Goal: Task Accomplishment & Management: Manage account settings

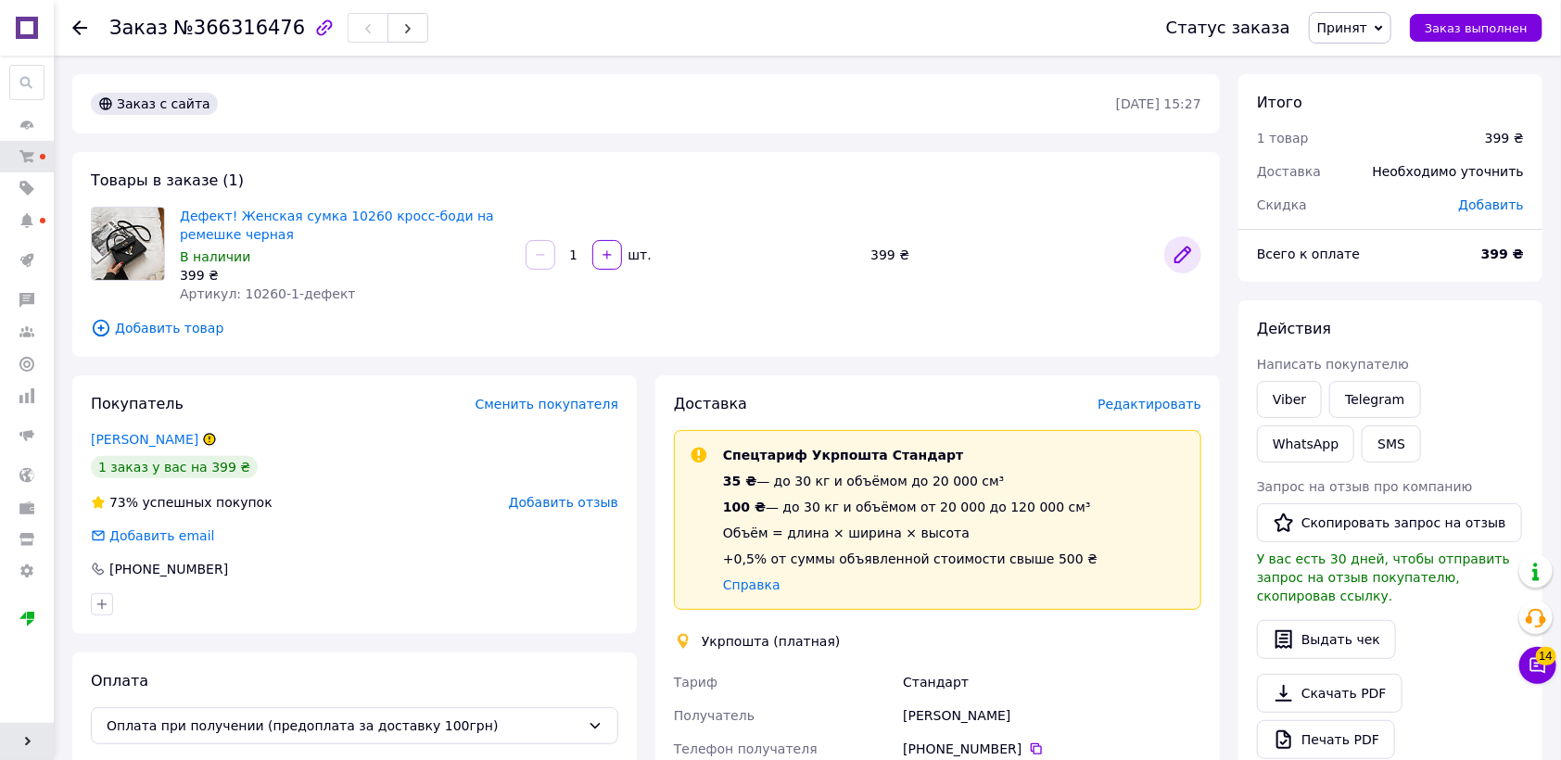
click at [1179, 259] on icon at bounding box center [1182, 254] width 15 height 15
click at [135, 322] on span "Добавить товар" at bounding box center [646, 328] width 1110 height 20
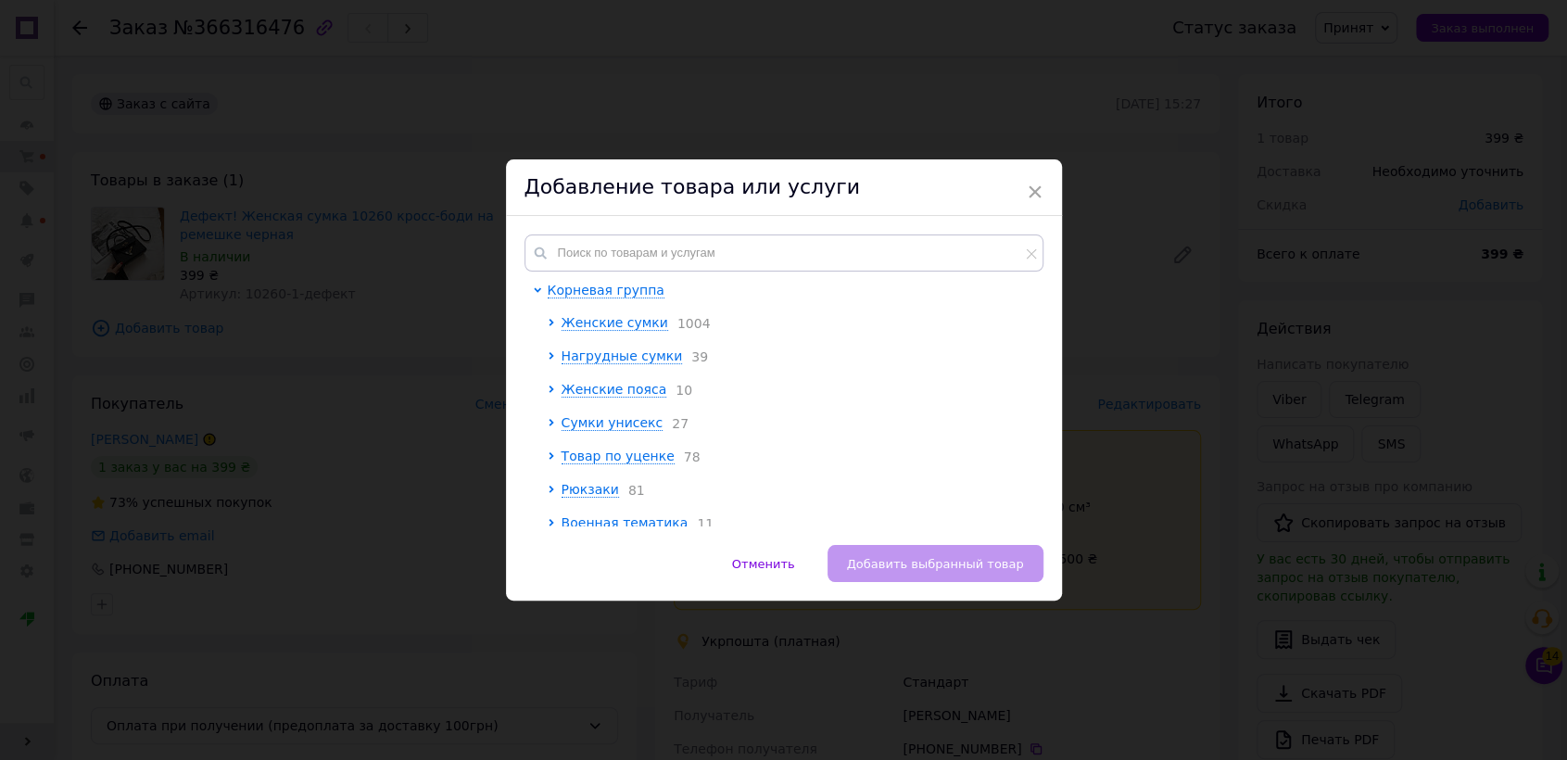
click at [624, 233] on div "Корневая группа Женские сумки 1004 Нагрудные сумки 39 Женские пояса 10 Сумки ун…" at bounding box center [784, 380] width 556 height 329
click at [624, 246] on input "text" at bounding box center [784, 252] width 519 height 37
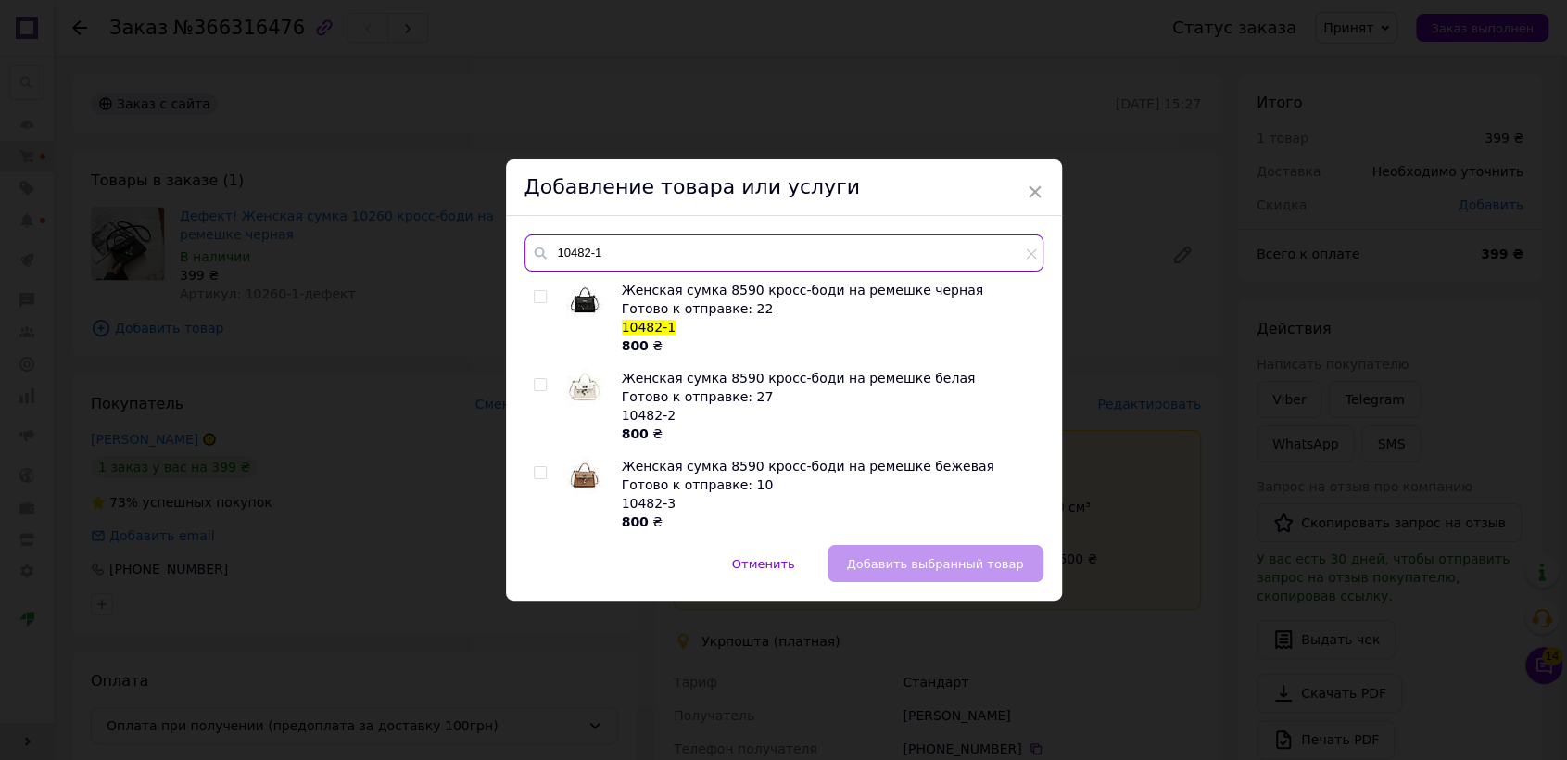
type input "10482-1"
click at [540, 292] on input "checkbox" at bounding box center [540, 297] width 12 height 12
checkbox input "true"
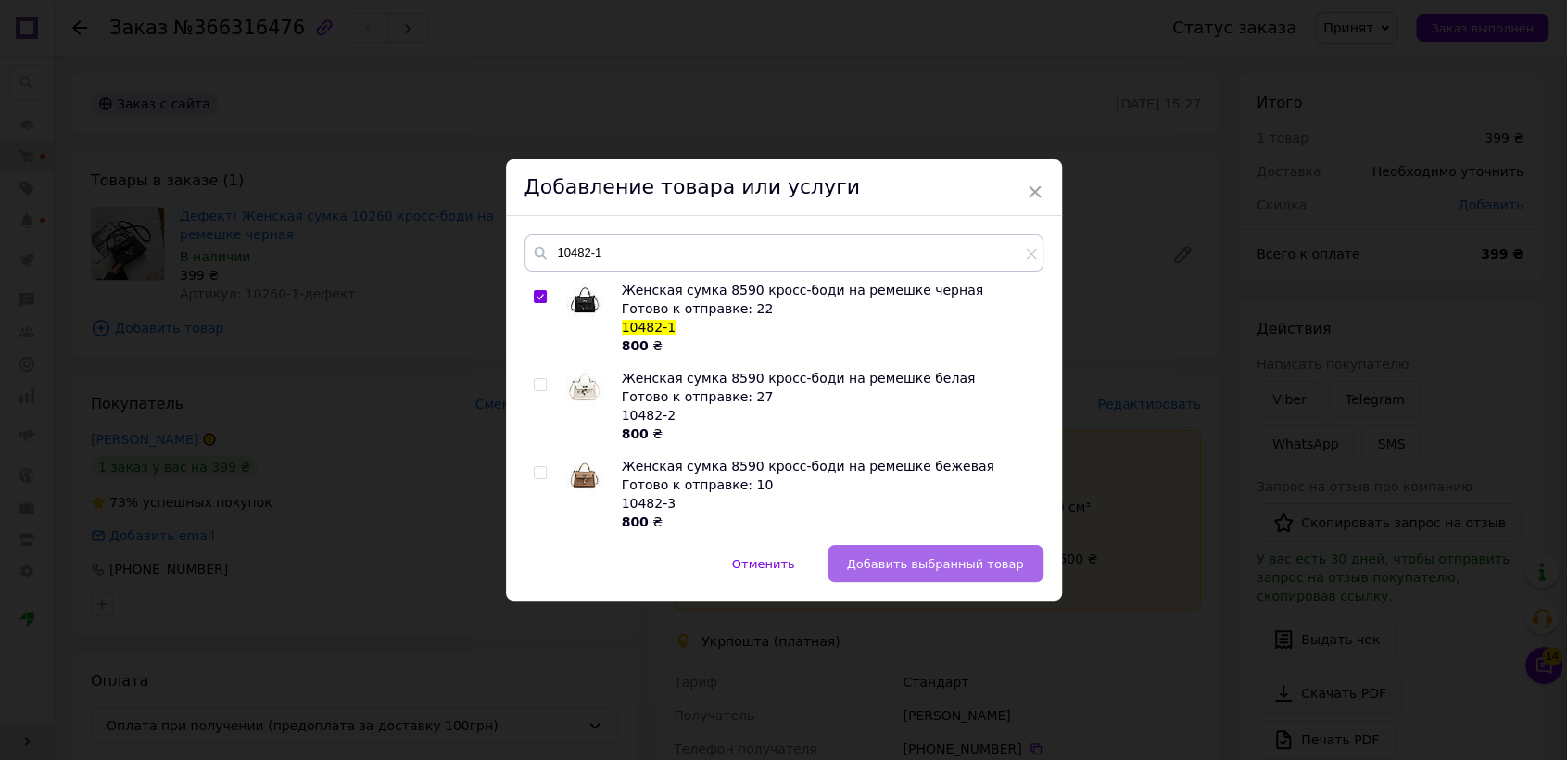
click at [923, 565] on span "Добавить выбранный товар" at bounding box center [935, 564] width 177 height 14
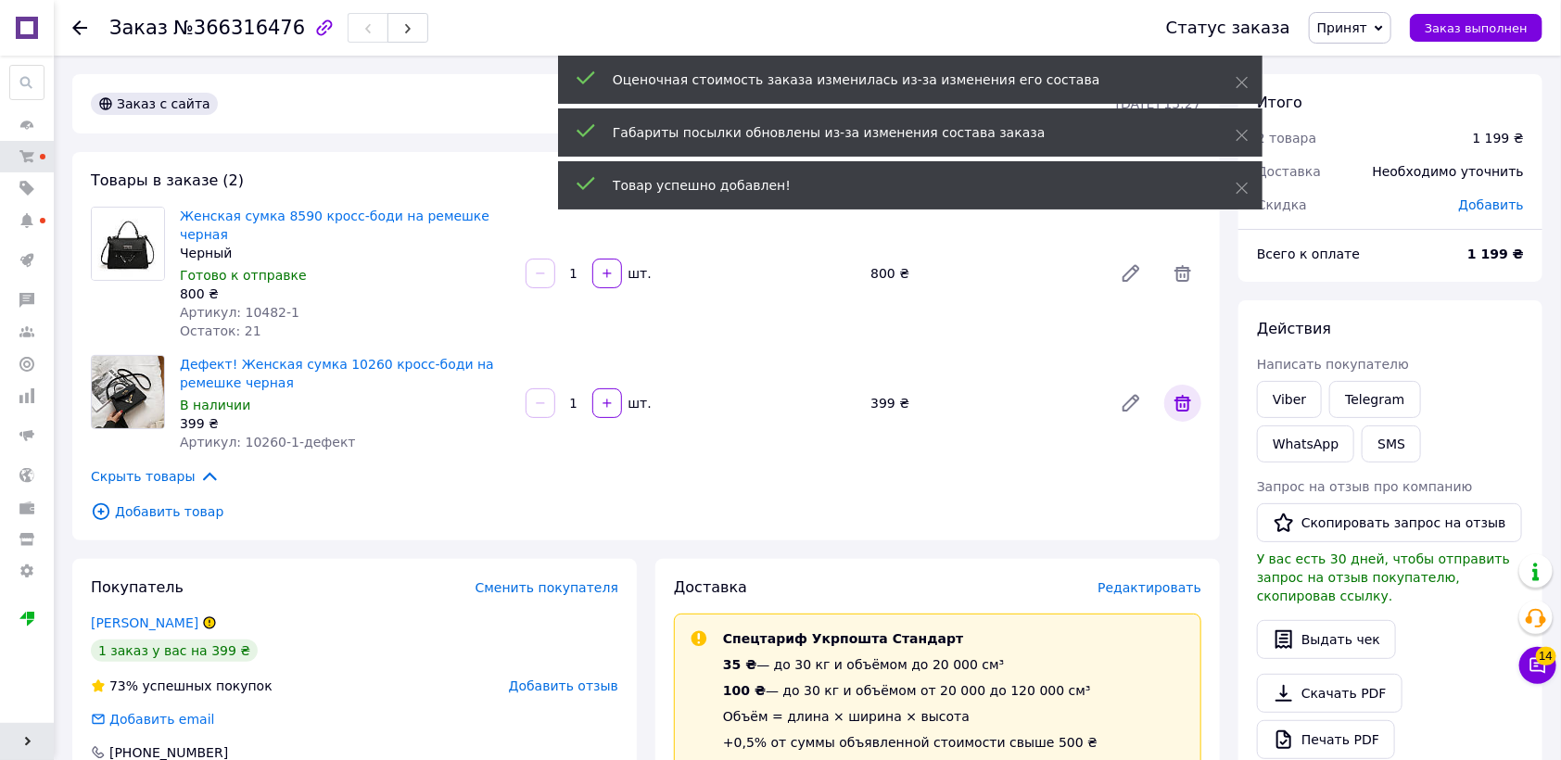
click at [1184, 395] on icon at bounding box center [1182, 403] width 17 height 17
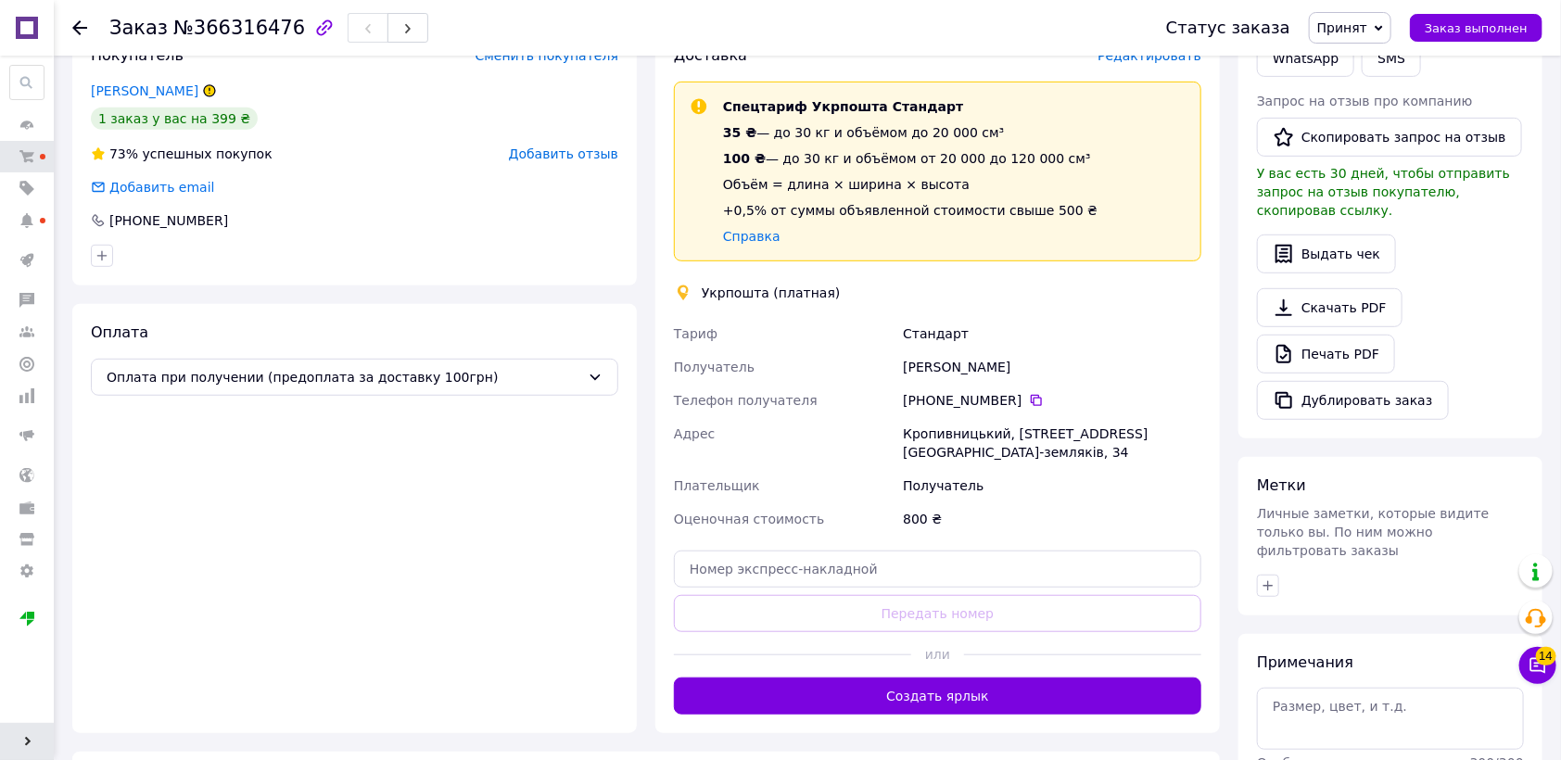
scroll to position [411, 0]
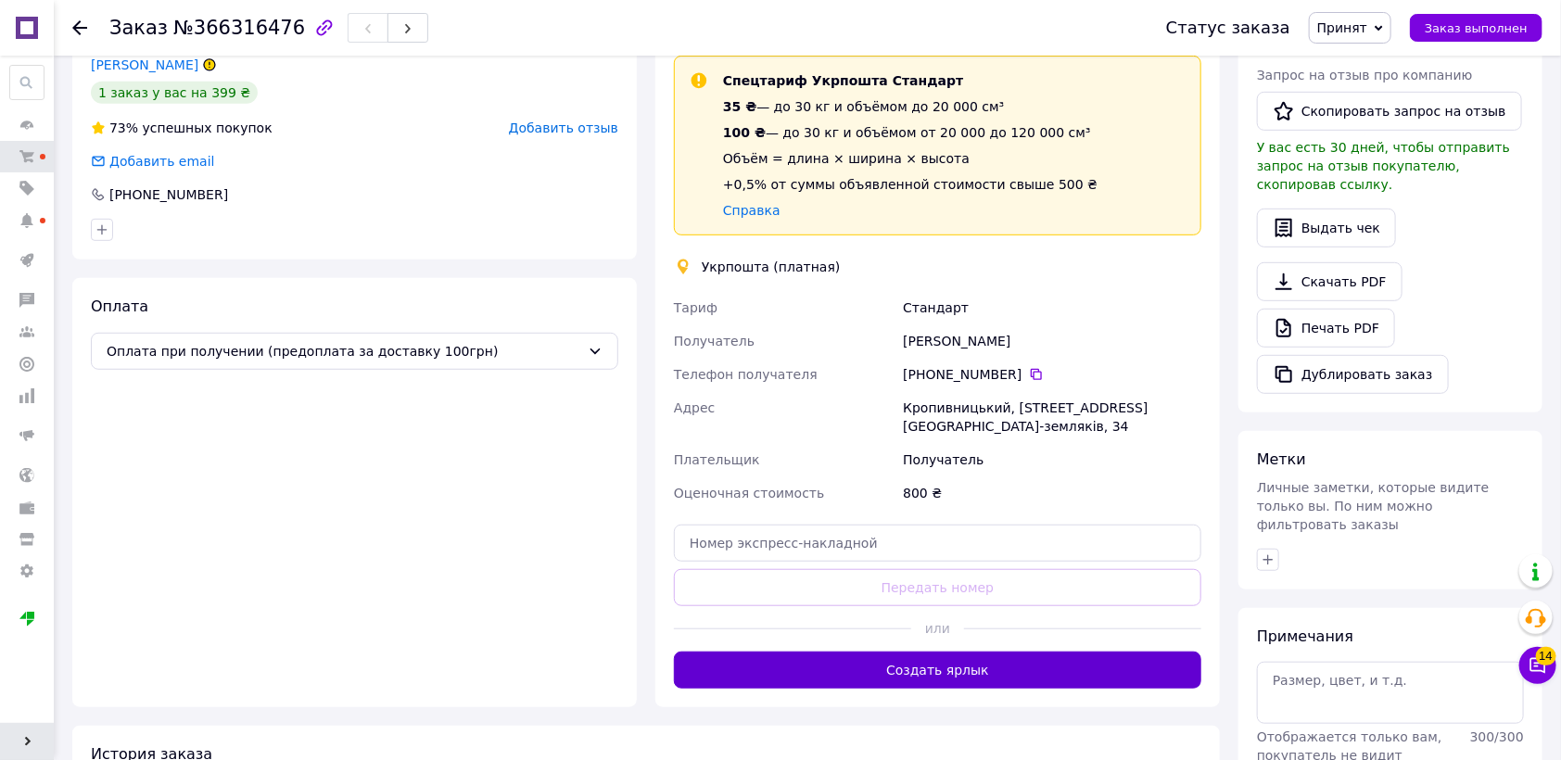
click at [1008, 651] on button "Создать ярлык" at bounding box center [937, 669] width 527 height 37
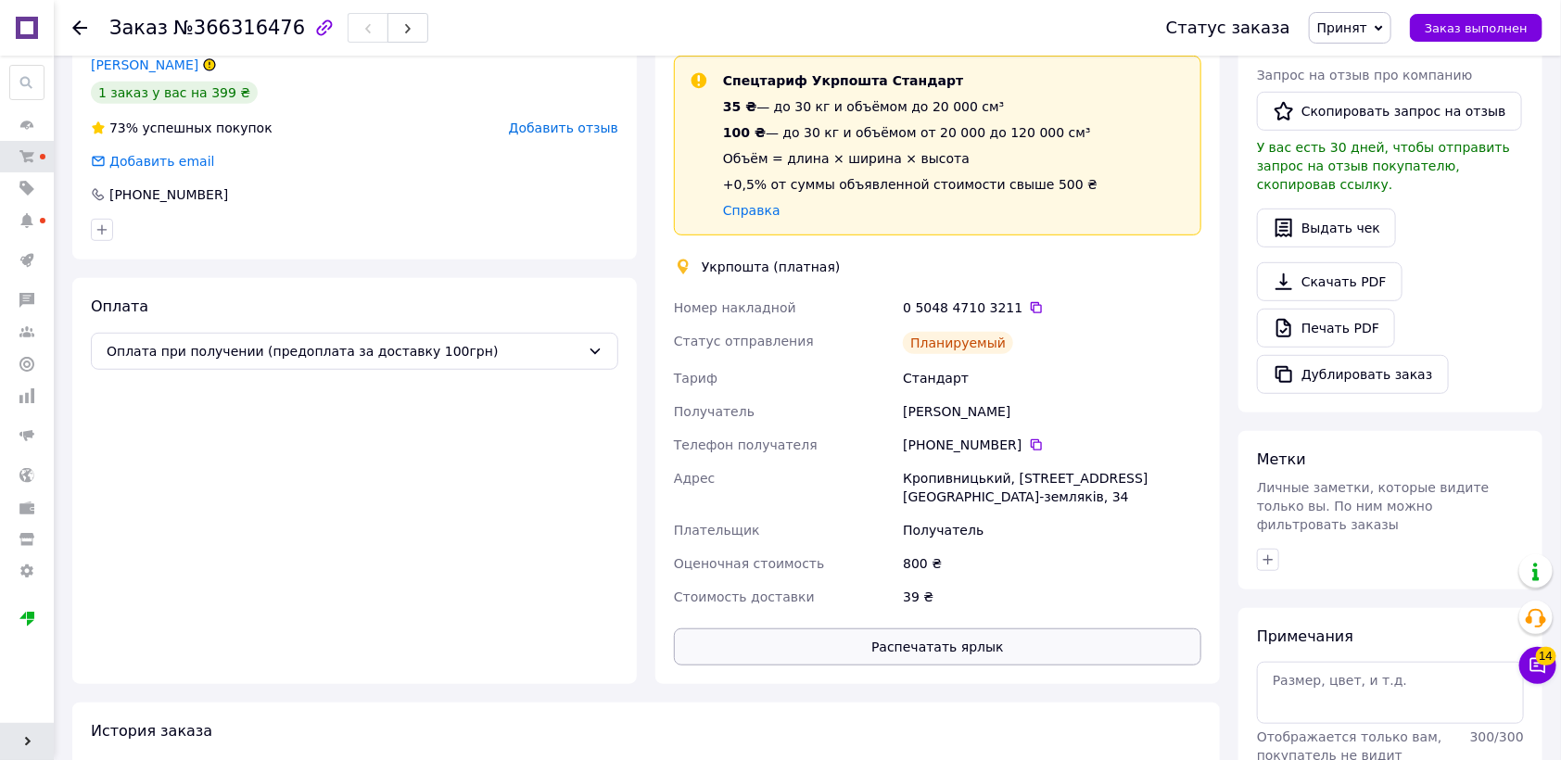
click at [1003, 628] on button "Распечатать ярлык" at bounding box center [937, 646] width 527 height 37
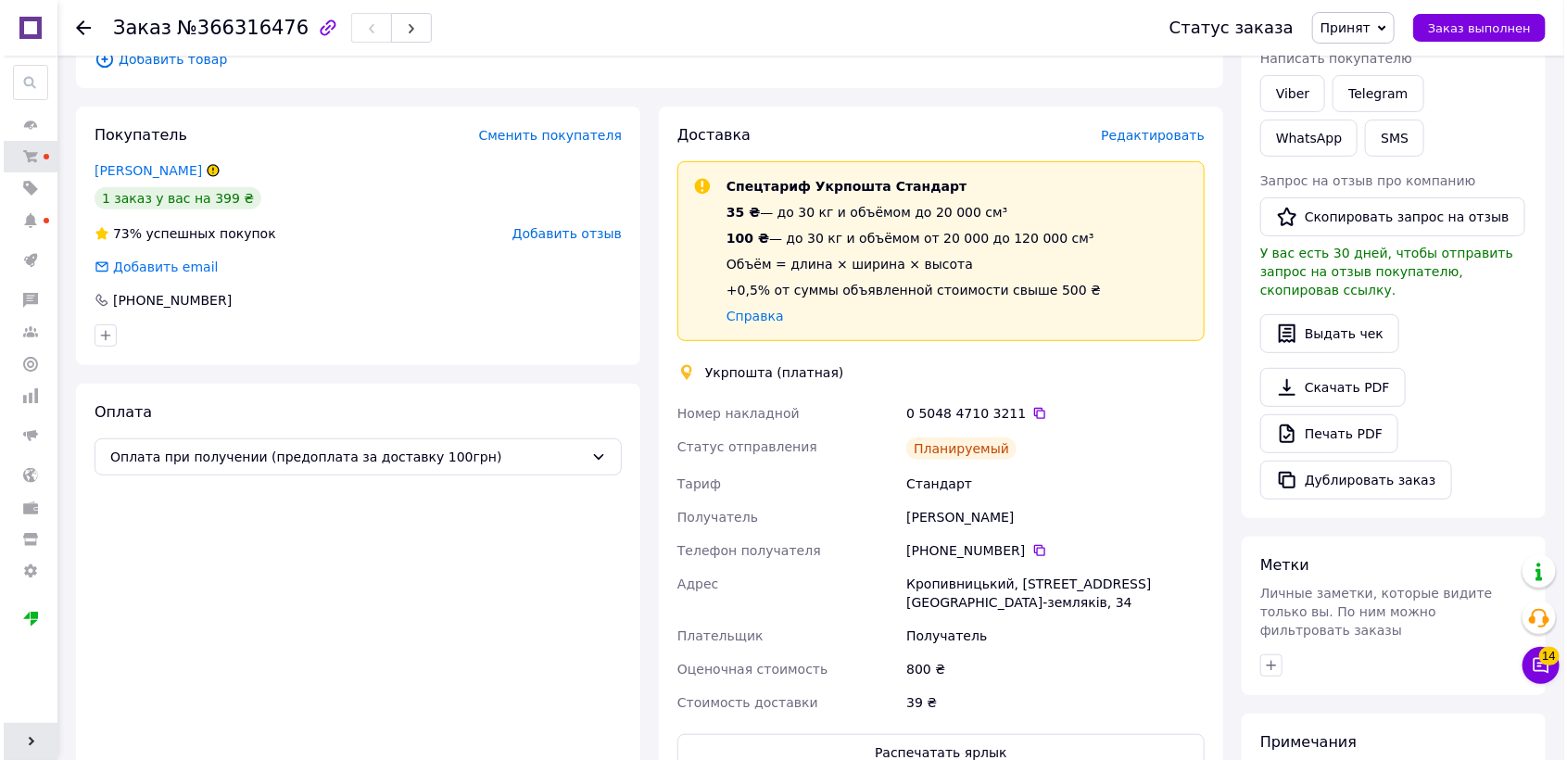
scroll to position [206, 0]
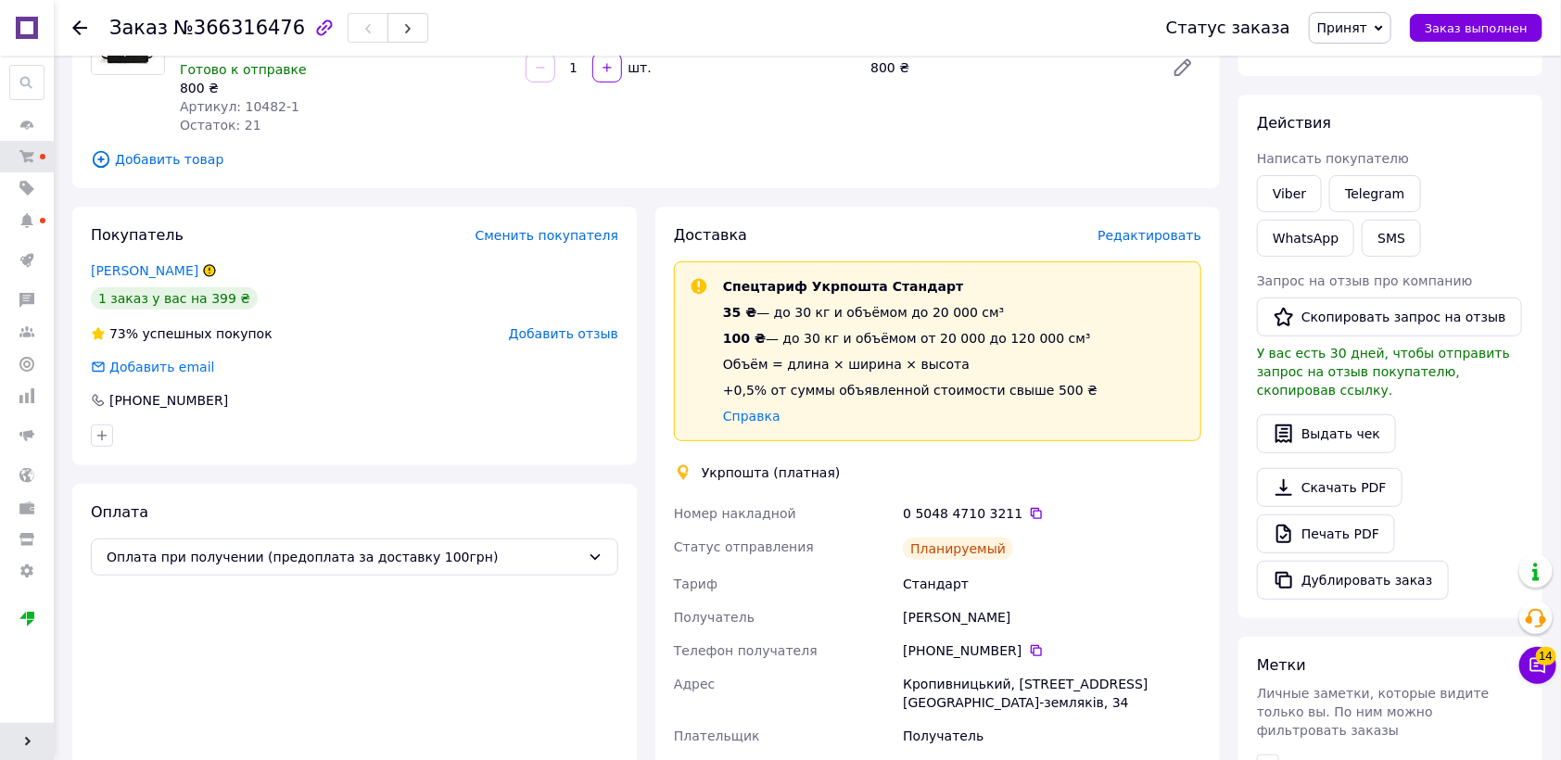
click at [1154, 228] on span "Редактировать" at bounding box center [1149, 235] width 104 height 15
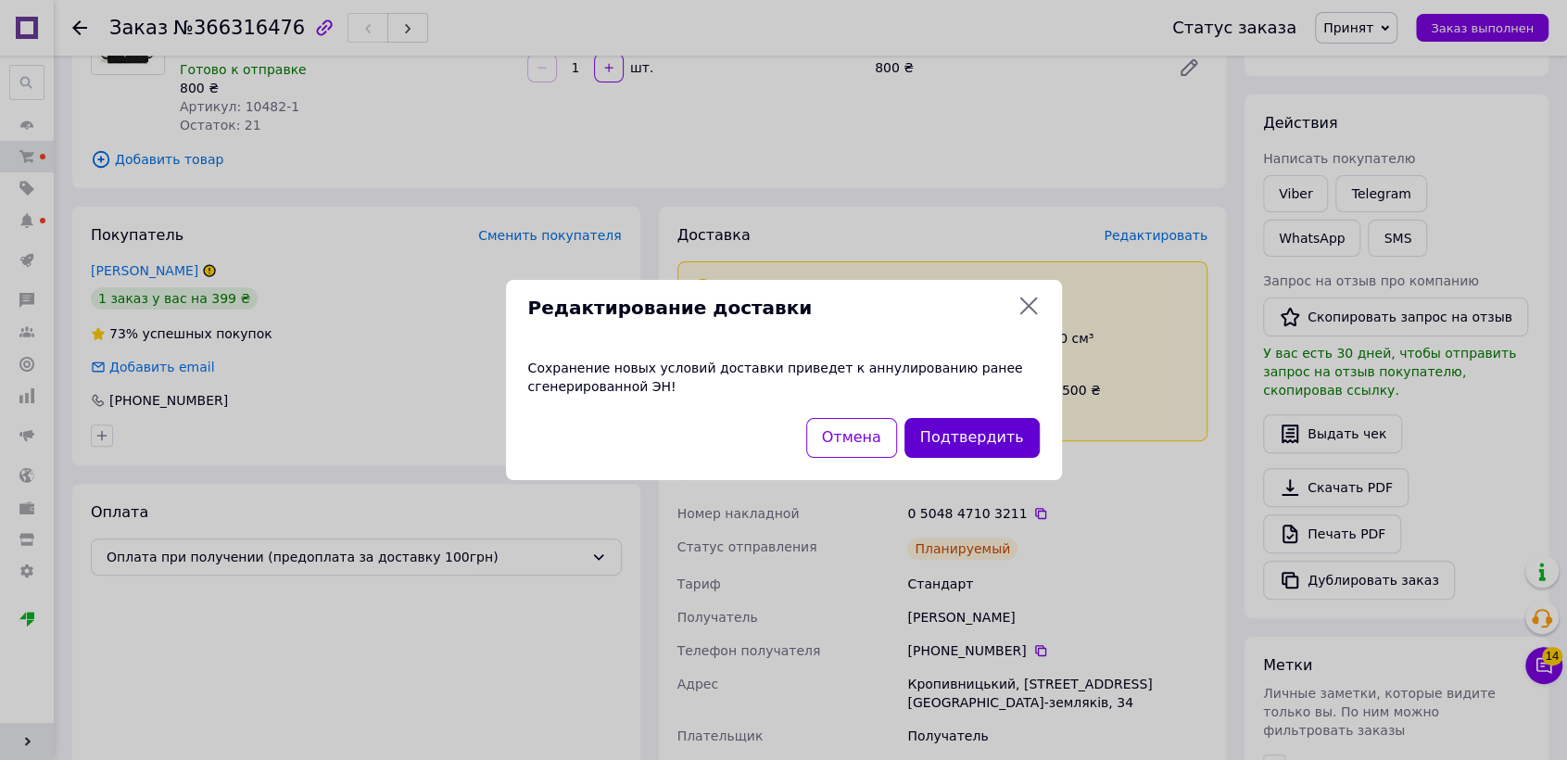
click at [951, 437] on button "Подтвердить" at bounding box center [971, 438] width 135 height 40
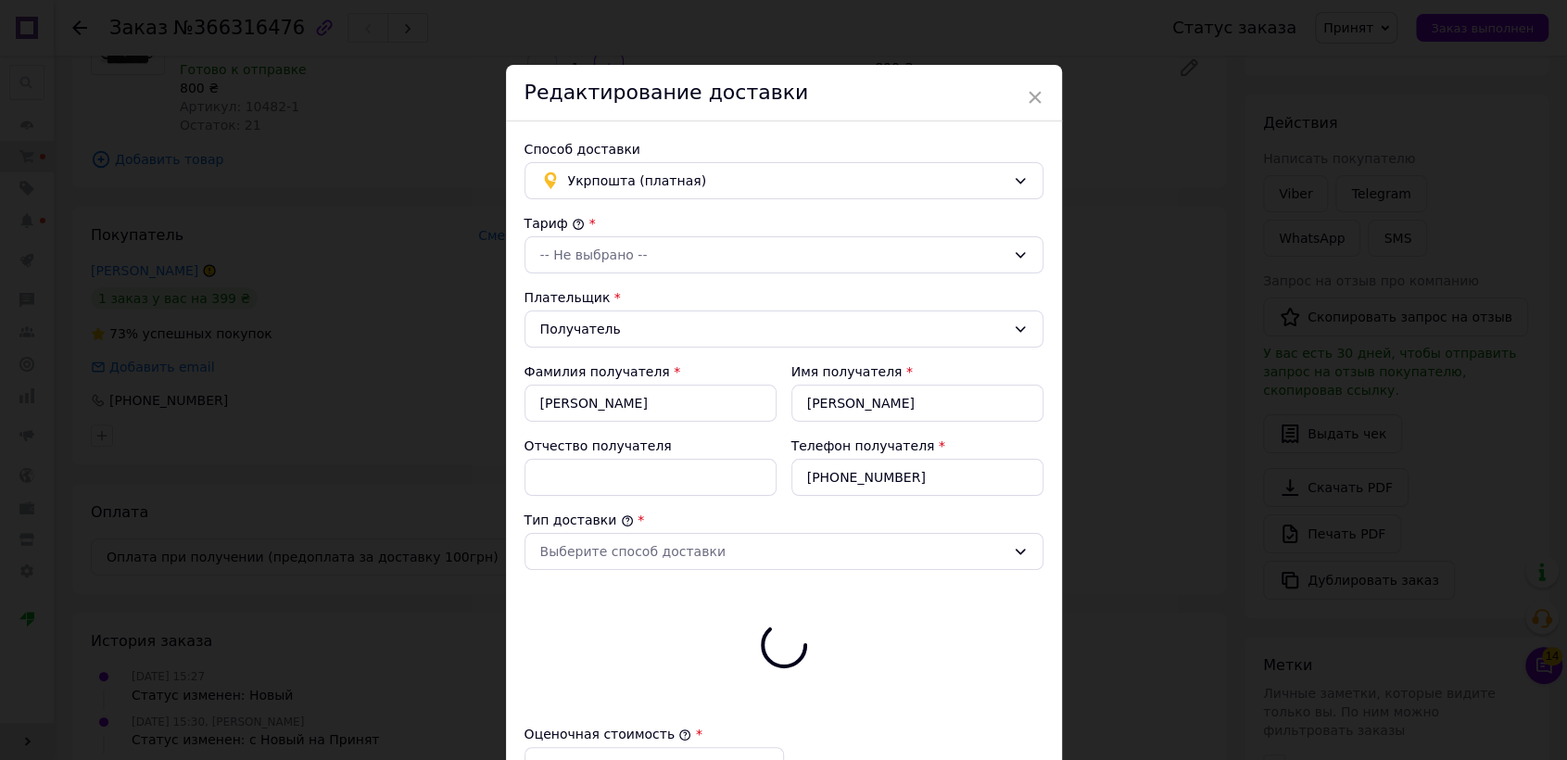
type input "800"
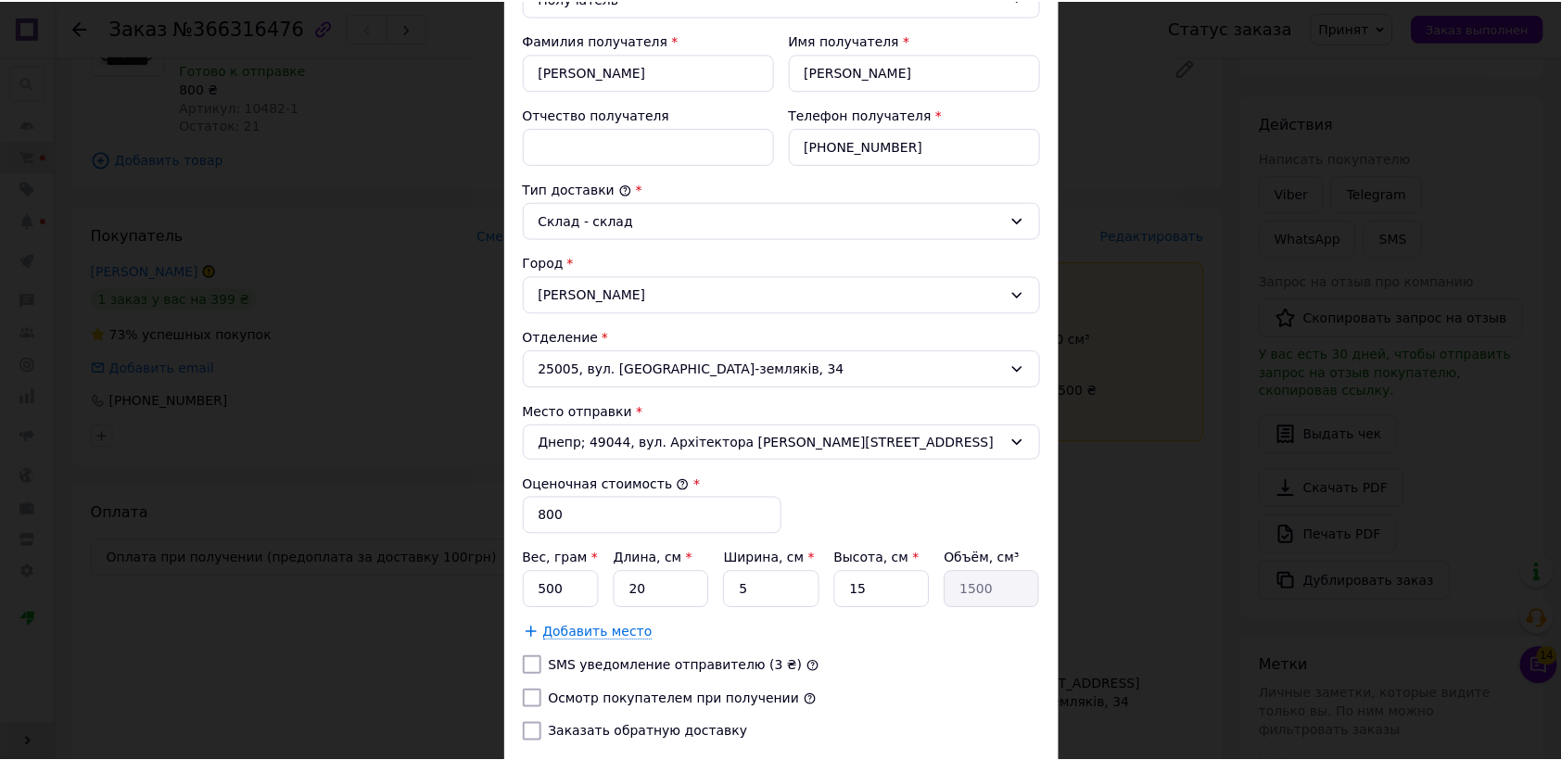
scroll to position [462, 0]
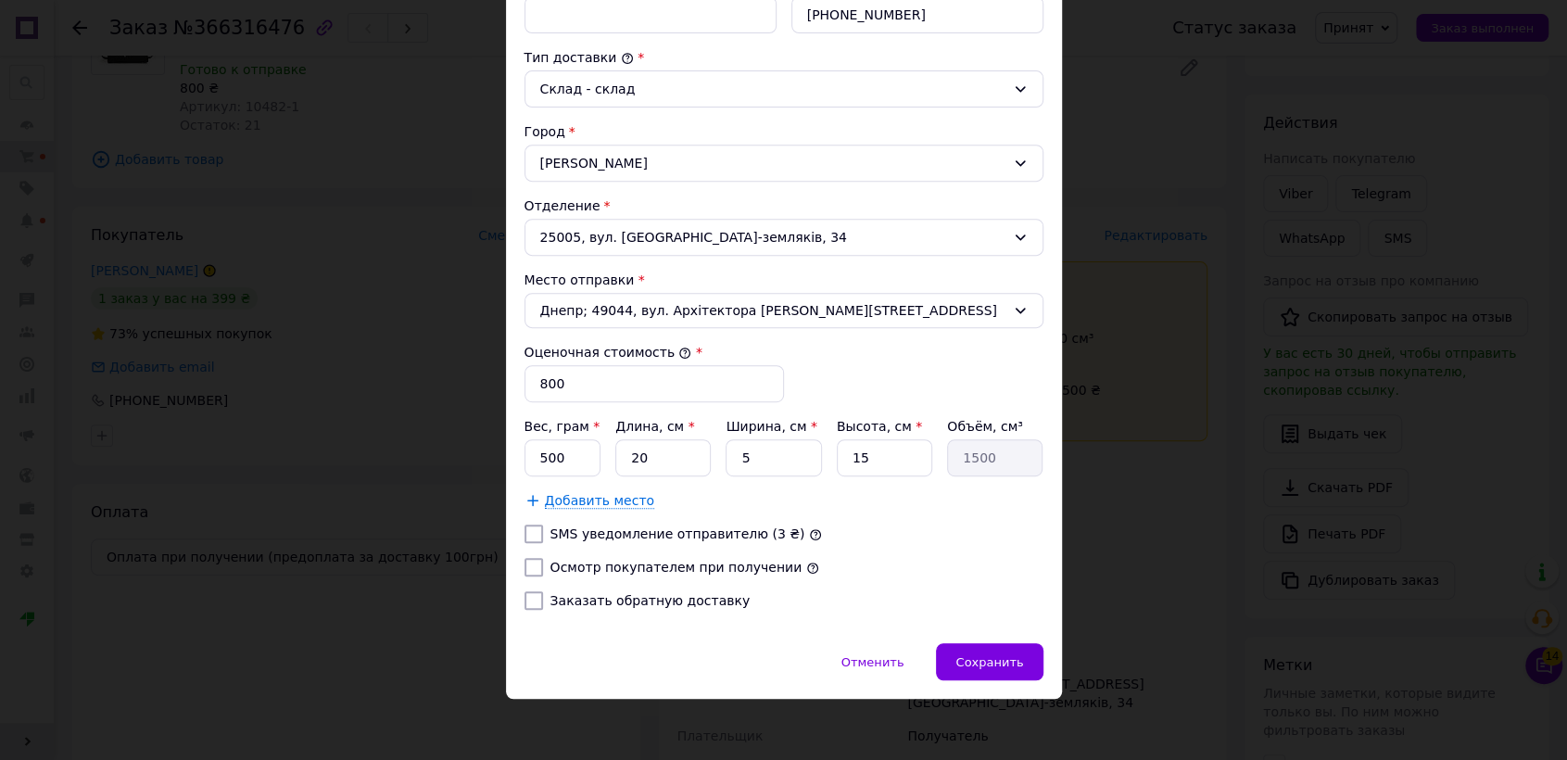
click at [627, 565] on label "Осмотр покупателем при получении" at bounding box center [676, 567] width 252 height 15
click at [543, 565] on input "Осмотр покупателем при получении" at bounding box center [534, 567] width 19 height 19
checkbox input "true"
click at [982, 657] on span "Сохранить" at bounding box center [989, 662] width 68 height 14
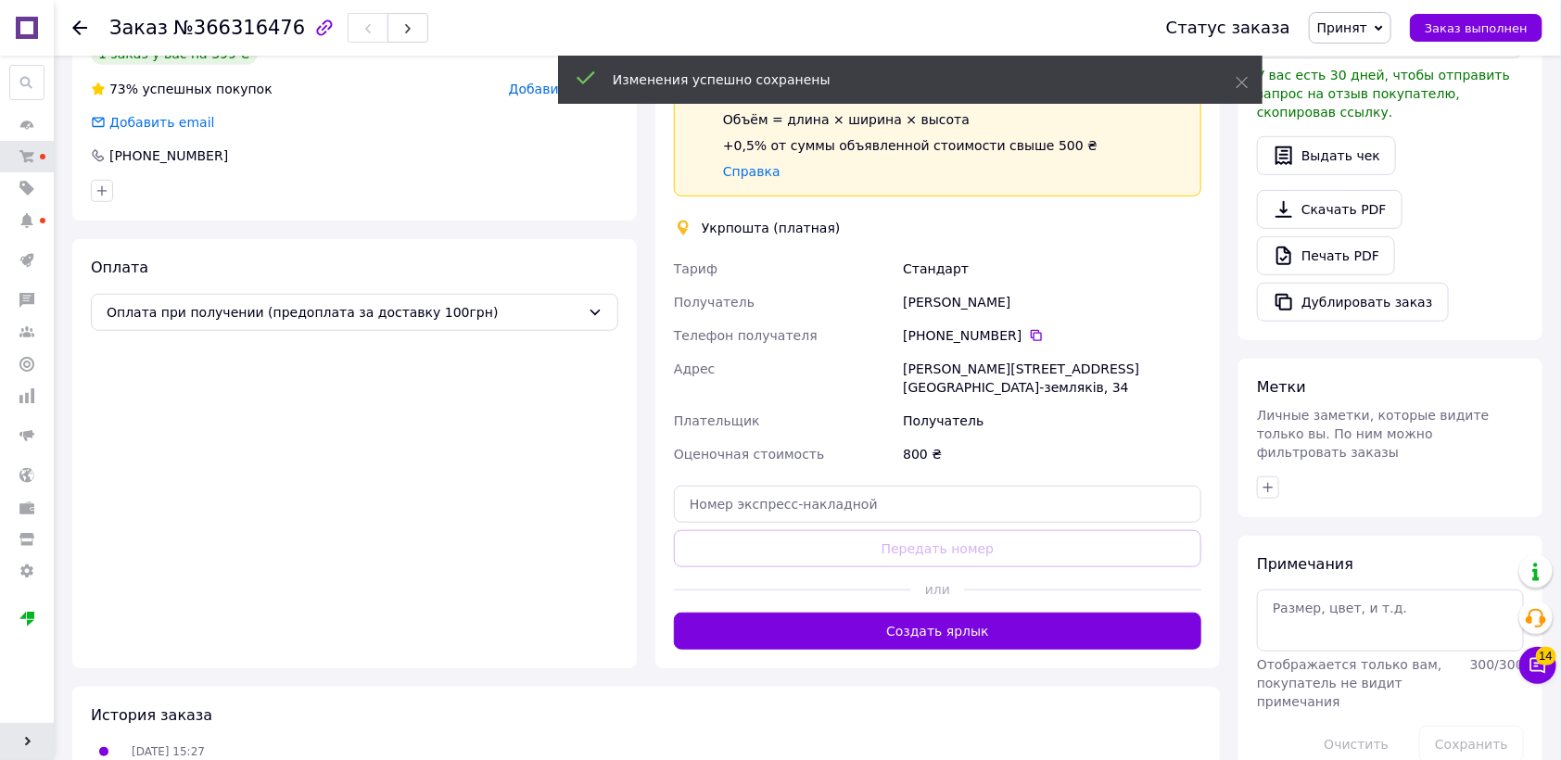
scroll to position [617, 0]
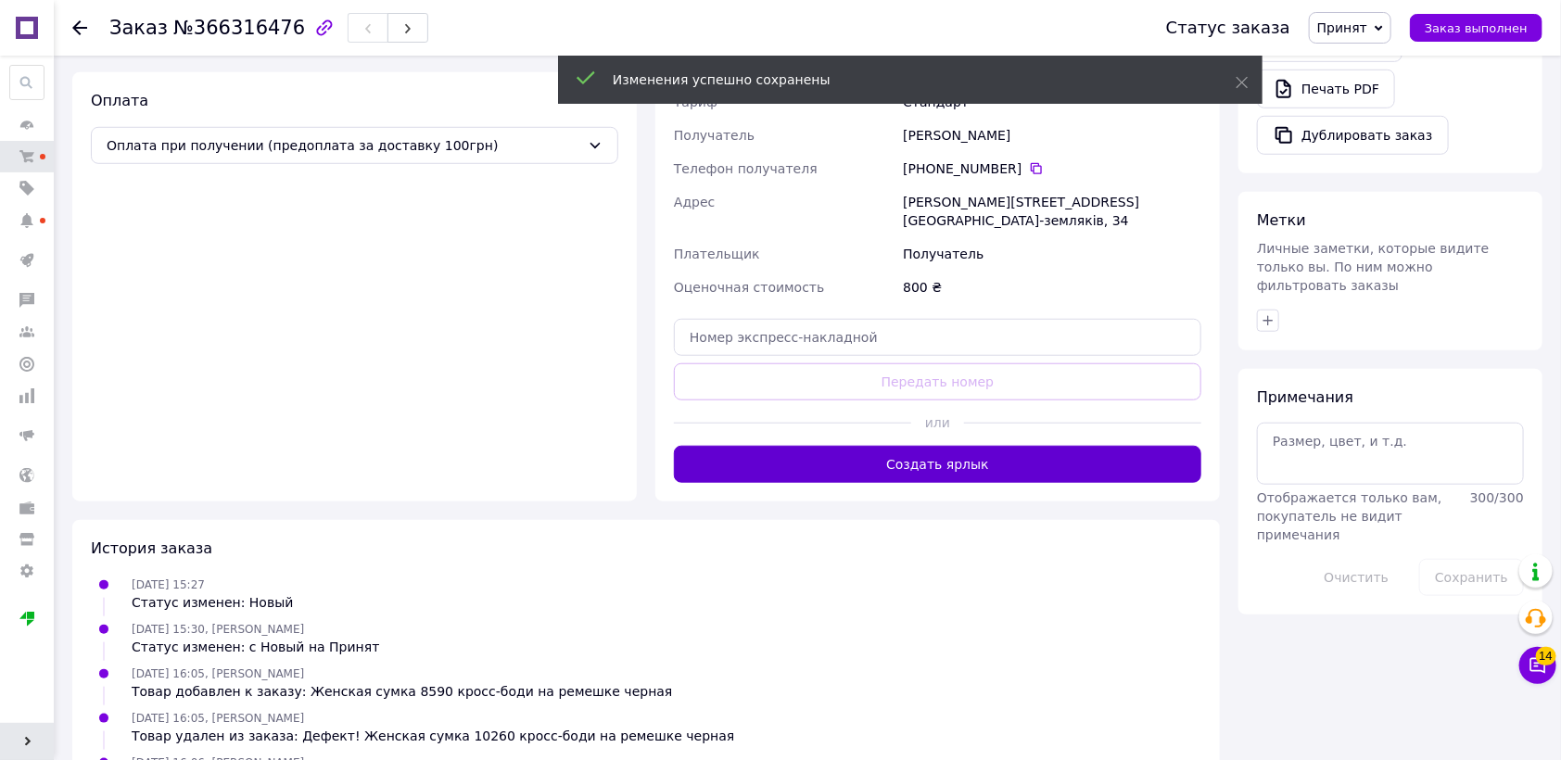
click at [897, 446] on button "Создать ярлык" at bounding box center [937, 464] width 527 height 37
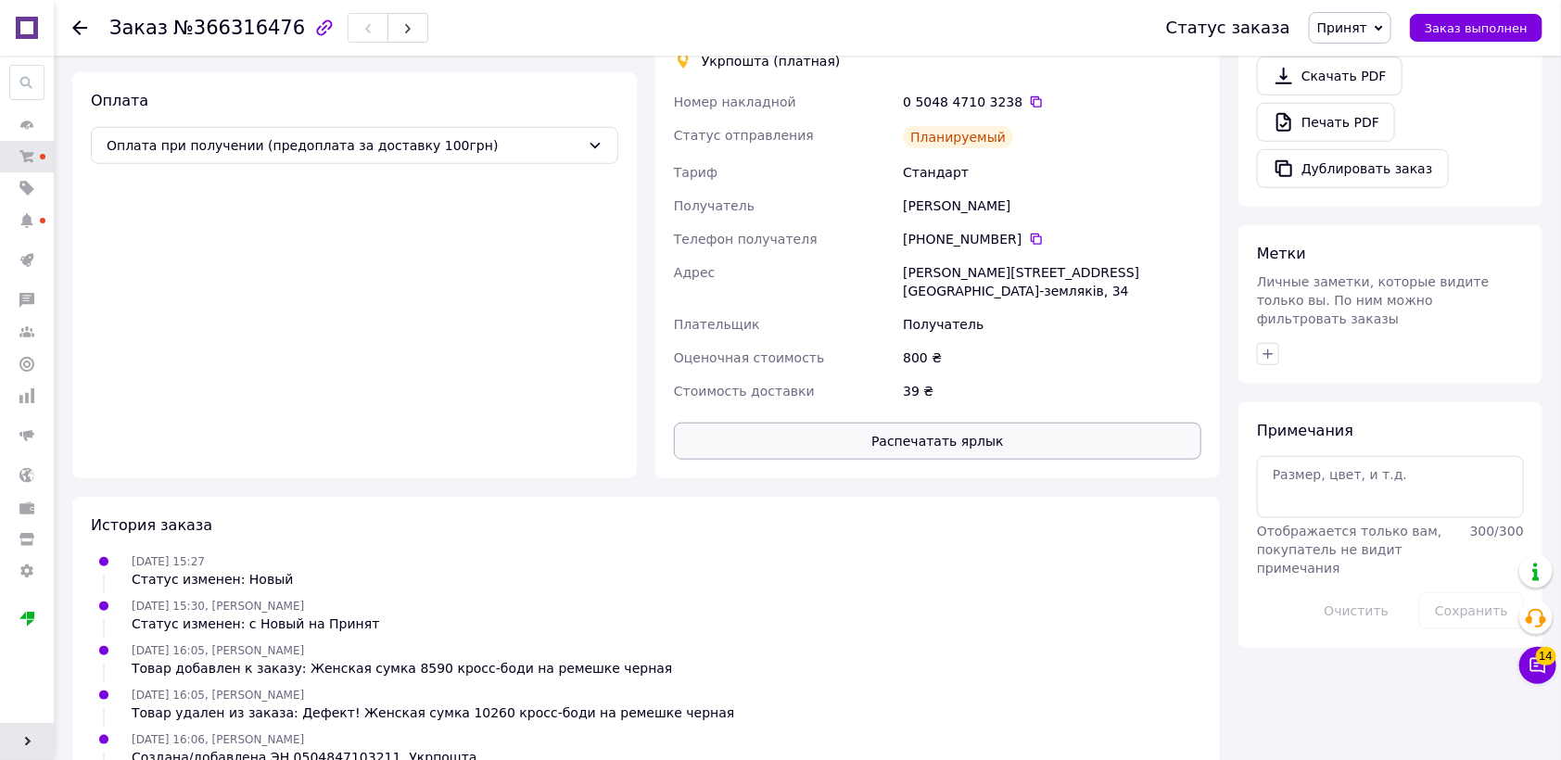
click at [917, 423] on button "Распечатать ярлык" at bounding box center [937, 441] width 527 height 37
click at [333, 135] on span "Оплата при получении (предоплата за доставку 100грн)" at bounding box center [344, 145] width 474 height 20
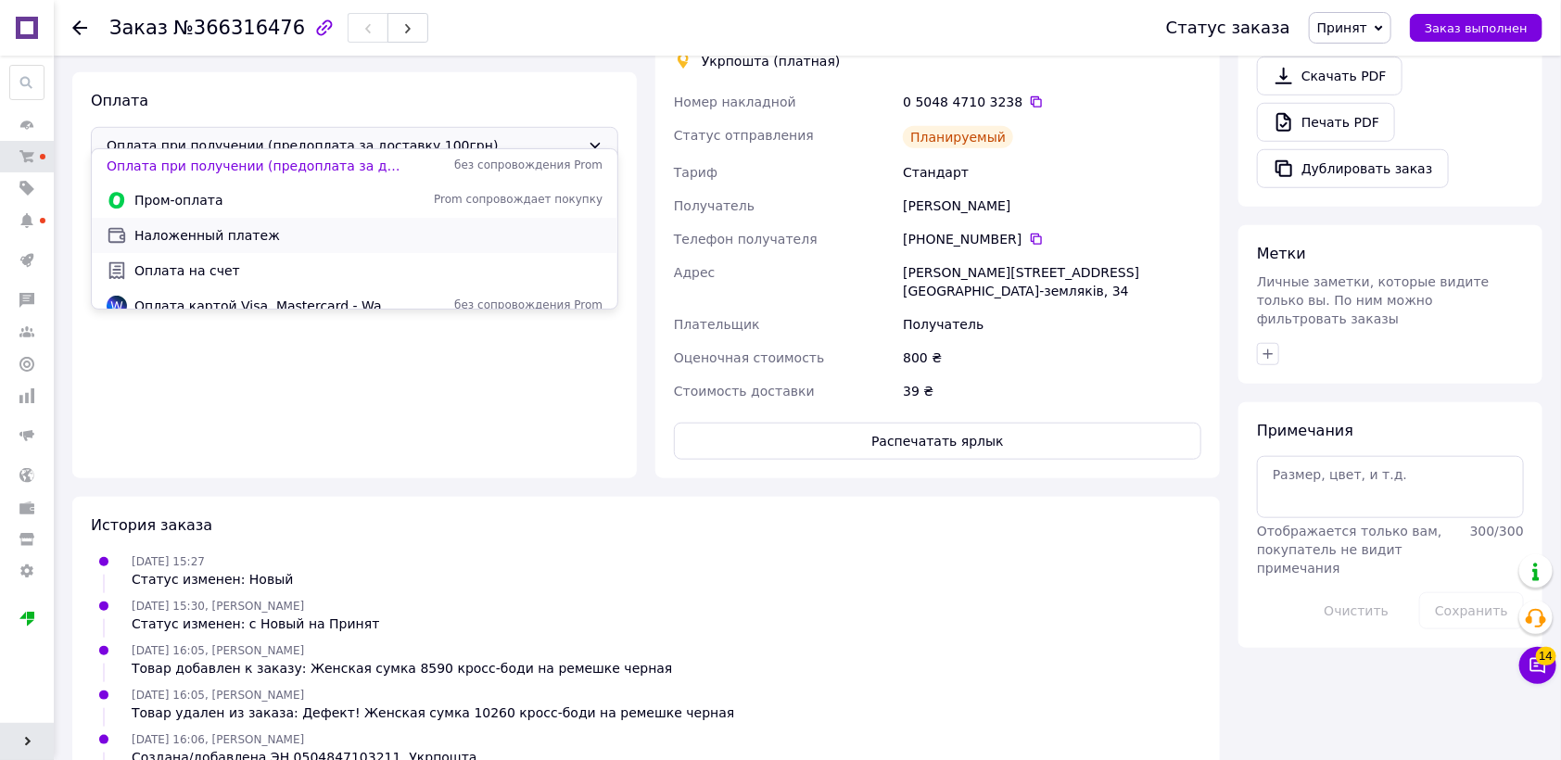
click at [183, 234] on span "Наложенный платеж" at bounding box center [368, 235] width 468 height 19
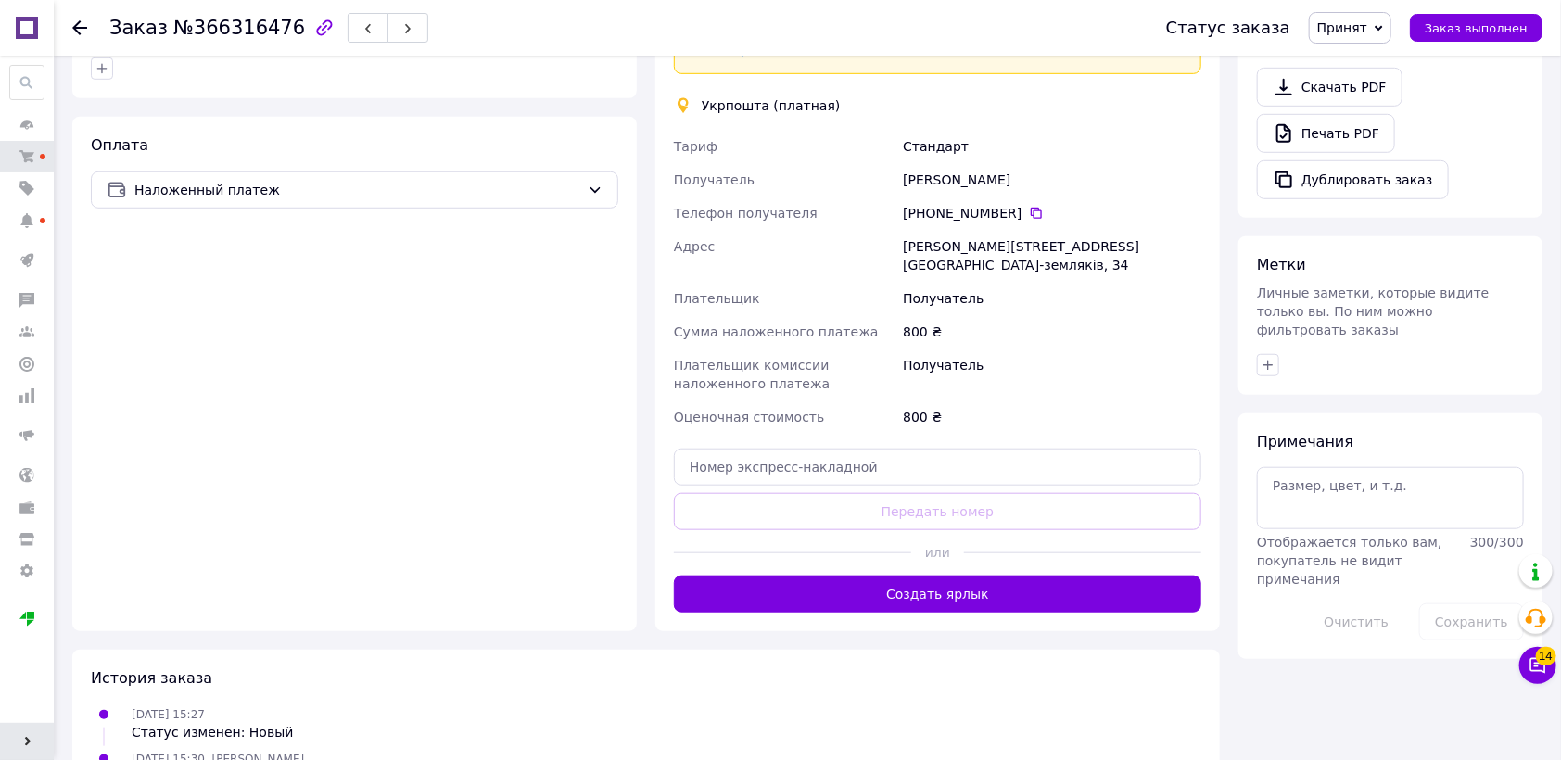
scroll to position [601, 0]
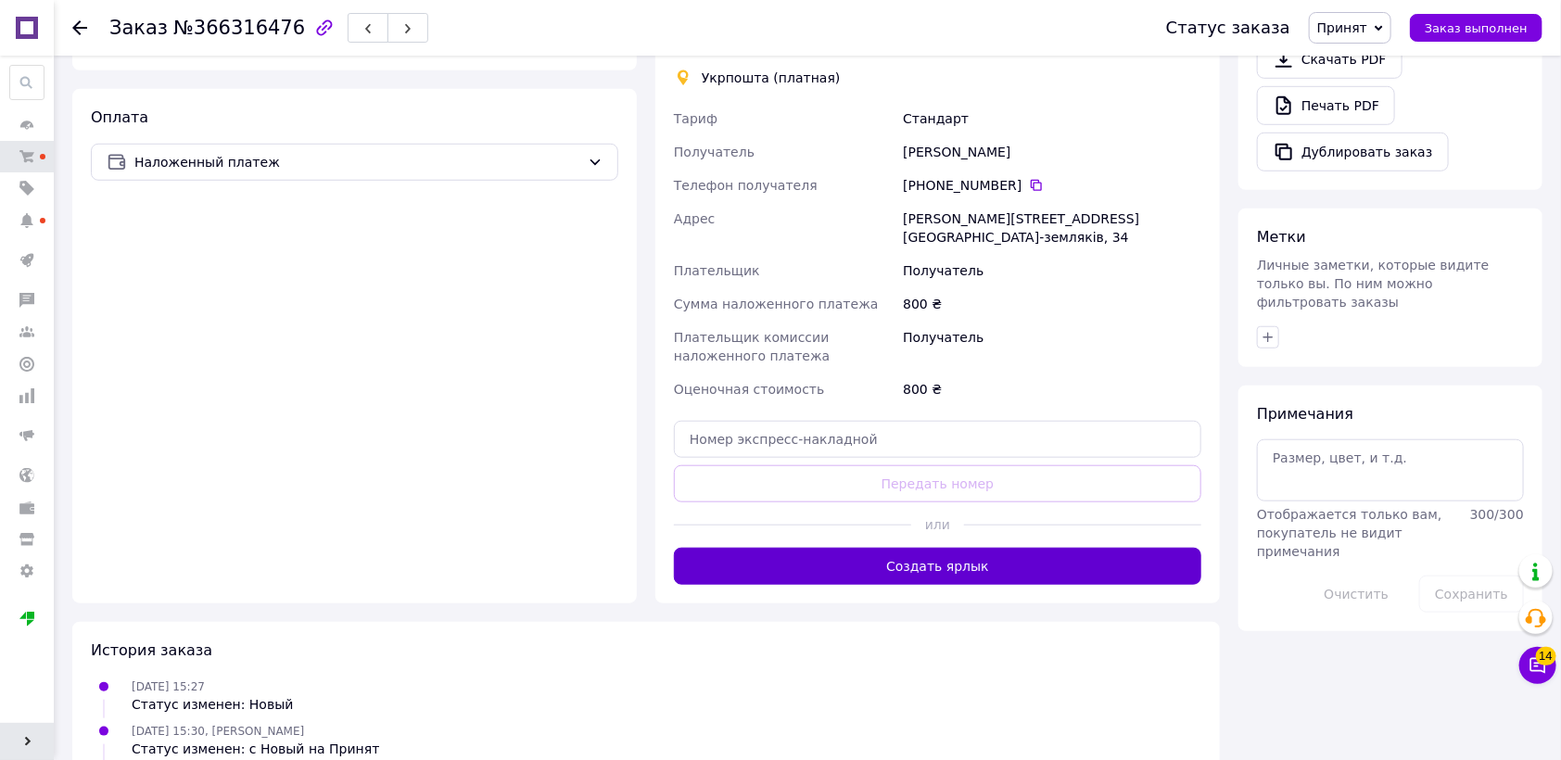
click at [781, 548] on button "Создать ярлык" at bounding box center [937, 566] width 527 height 37
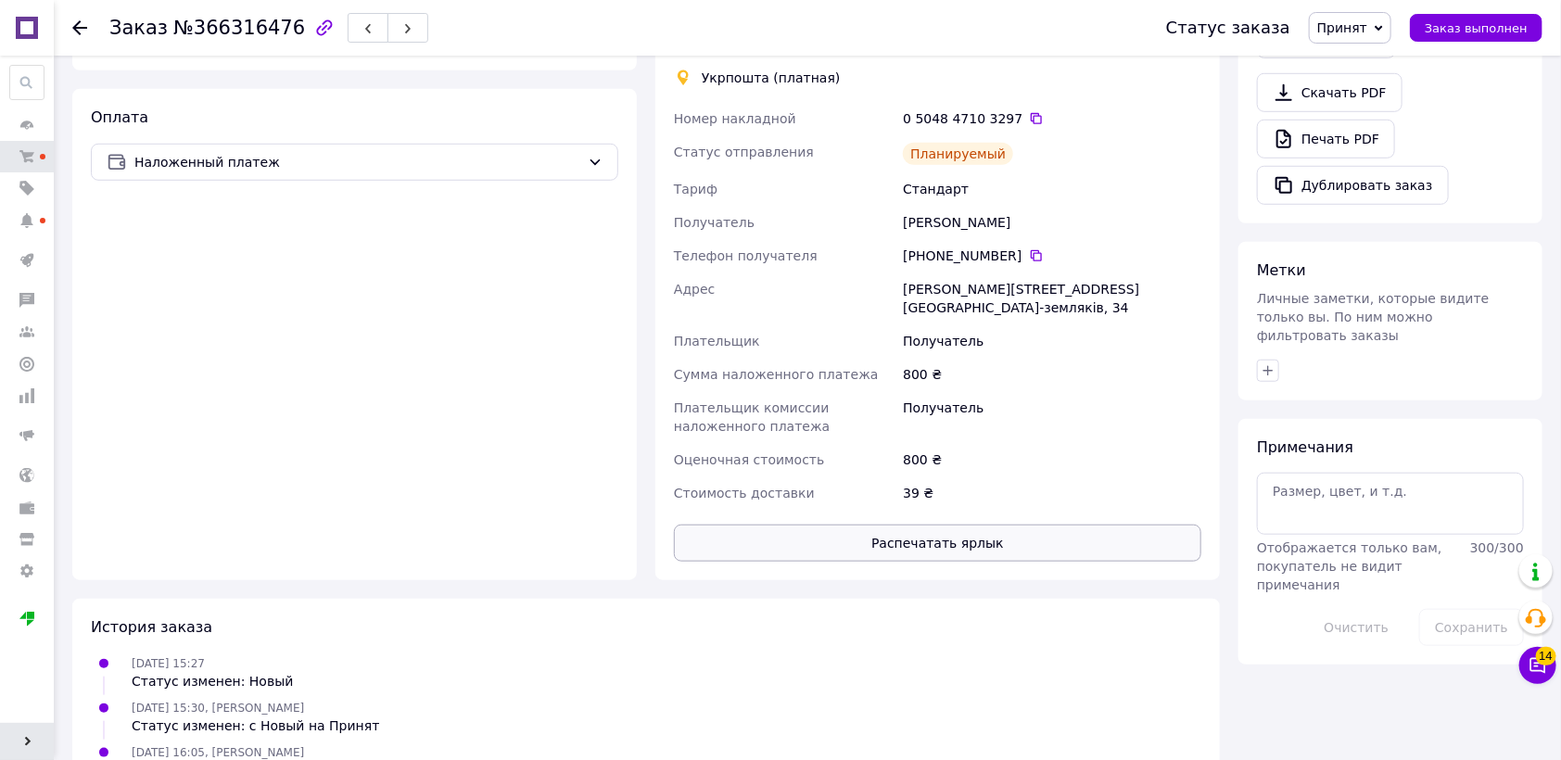
click at [836, 525] on button "Распечатать ярлык" at bounding box center [937, 543] width 527 height 37
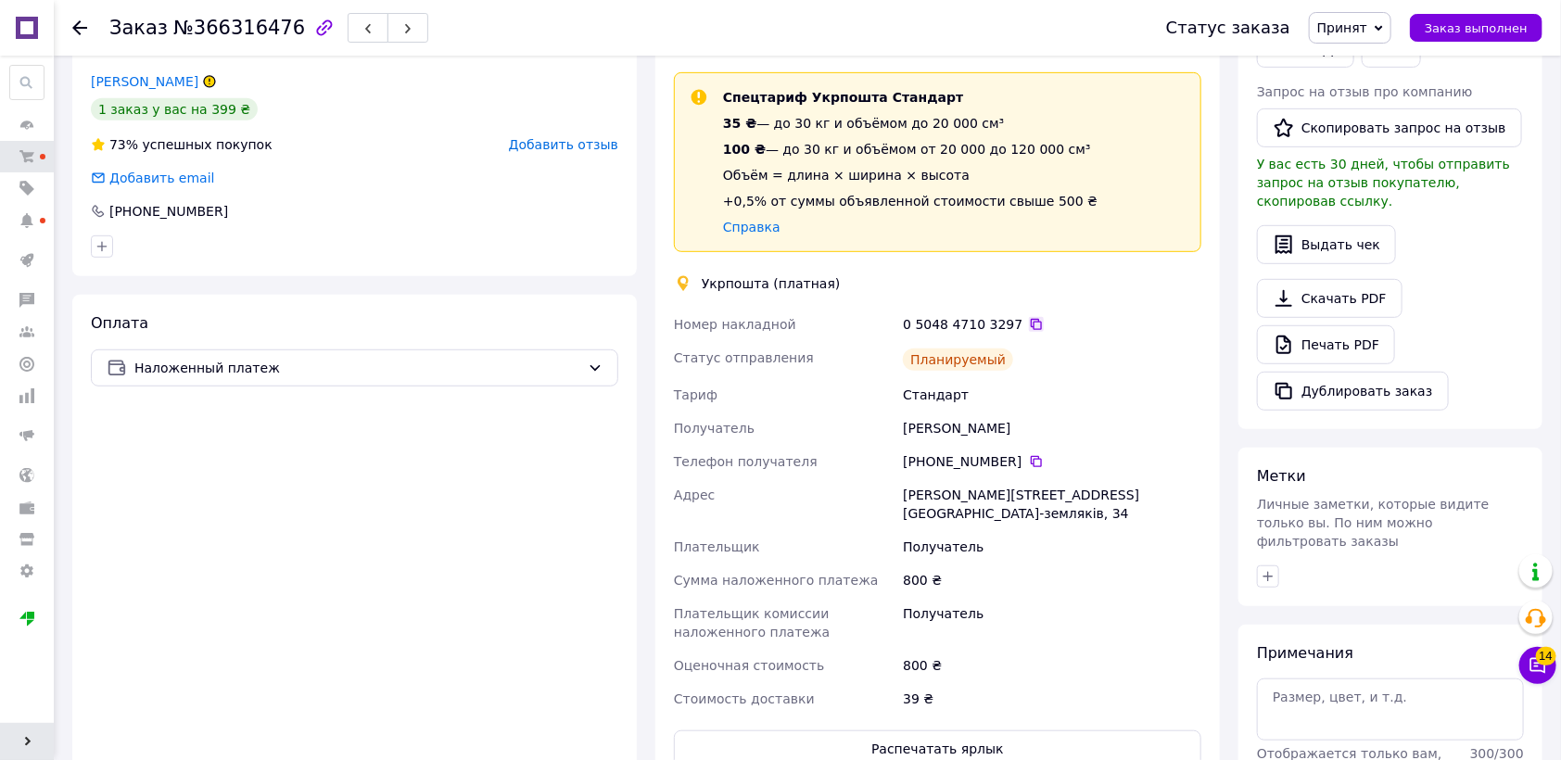
click at [1029, 317] on icon at bounding box center [1036, 324] width 15 height 15
click at [787, 730] on button "Распечатать ярлык" at bounding box center [937, 748] width 527 height 37
